Goal: Register for event/course

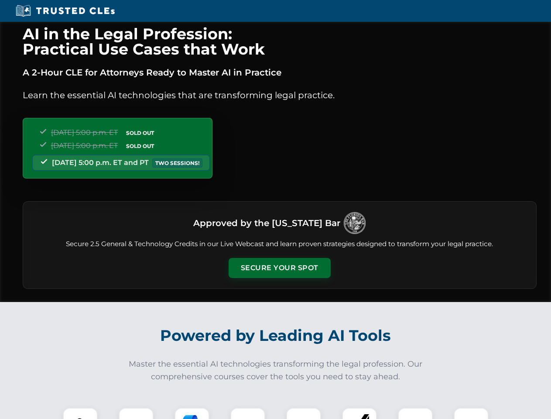
click at [279, 268] on button "Secure Your Spot" at bounding box center [279, 268] width 102 height 20
click at [80, 413] on img at bounding box center [80, 424] width 25 height 25
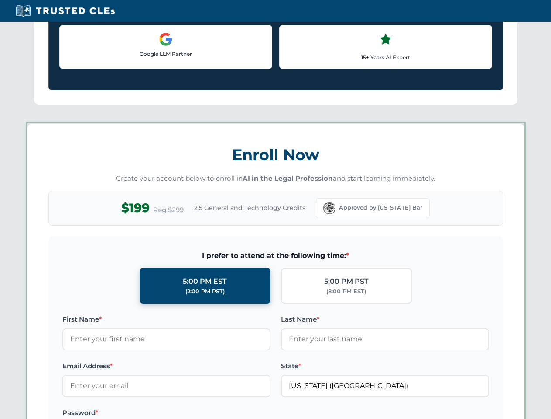
click at [192, 413] on label "Password *" at bounding box center [166, 412] width 208 height 10
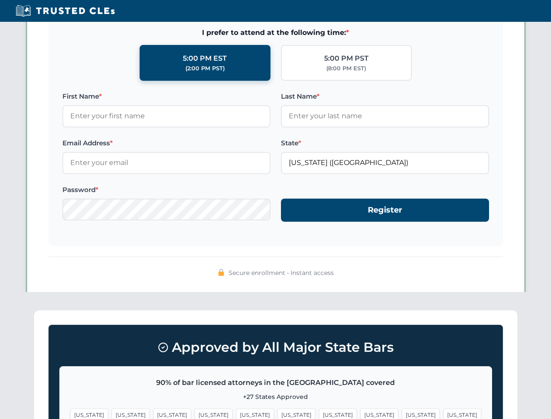
click at [402, 413] on span "[US_STATE]" at bounding box center [421, 414] width 38 height 13
